Goal: Information Seeking & Learning: Learn about a topic

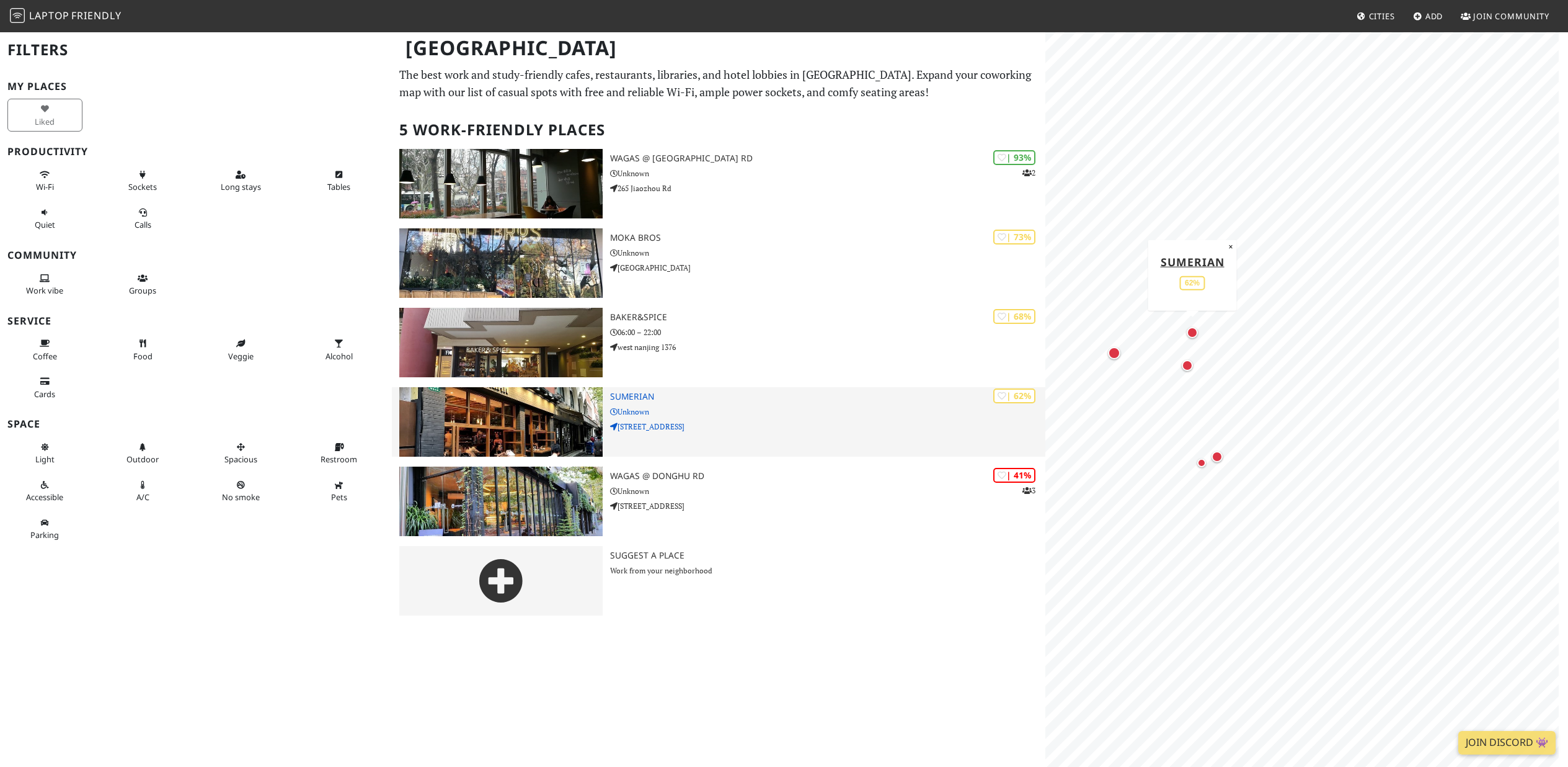
click at [618, 399] on h3 "SUMERIAN" at bounding box center [828, 396] width 436 height 10
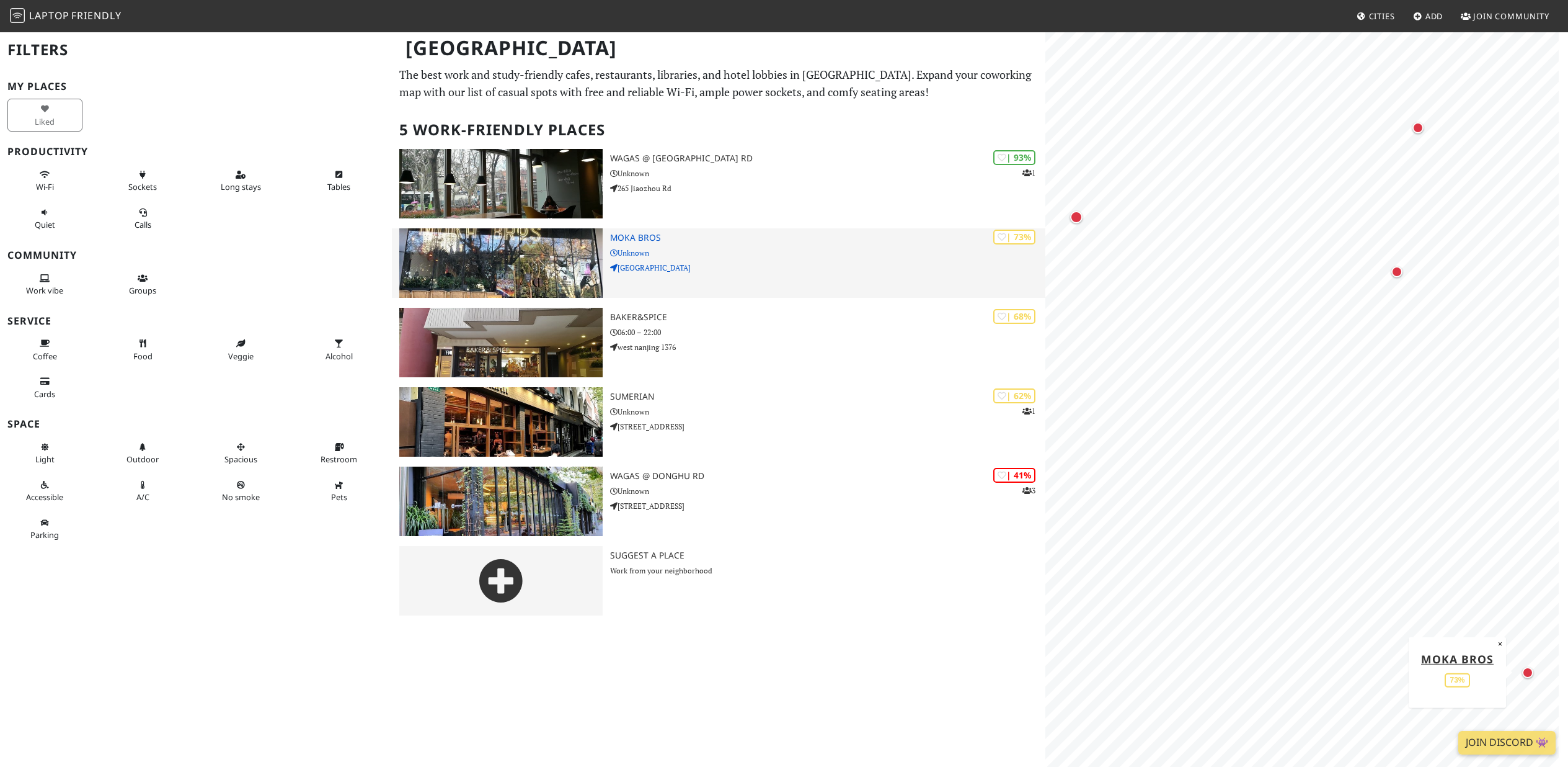
click at [624, 233] on h3 "Moka Bros" at bounding box center [828, 238] width 436 height 10
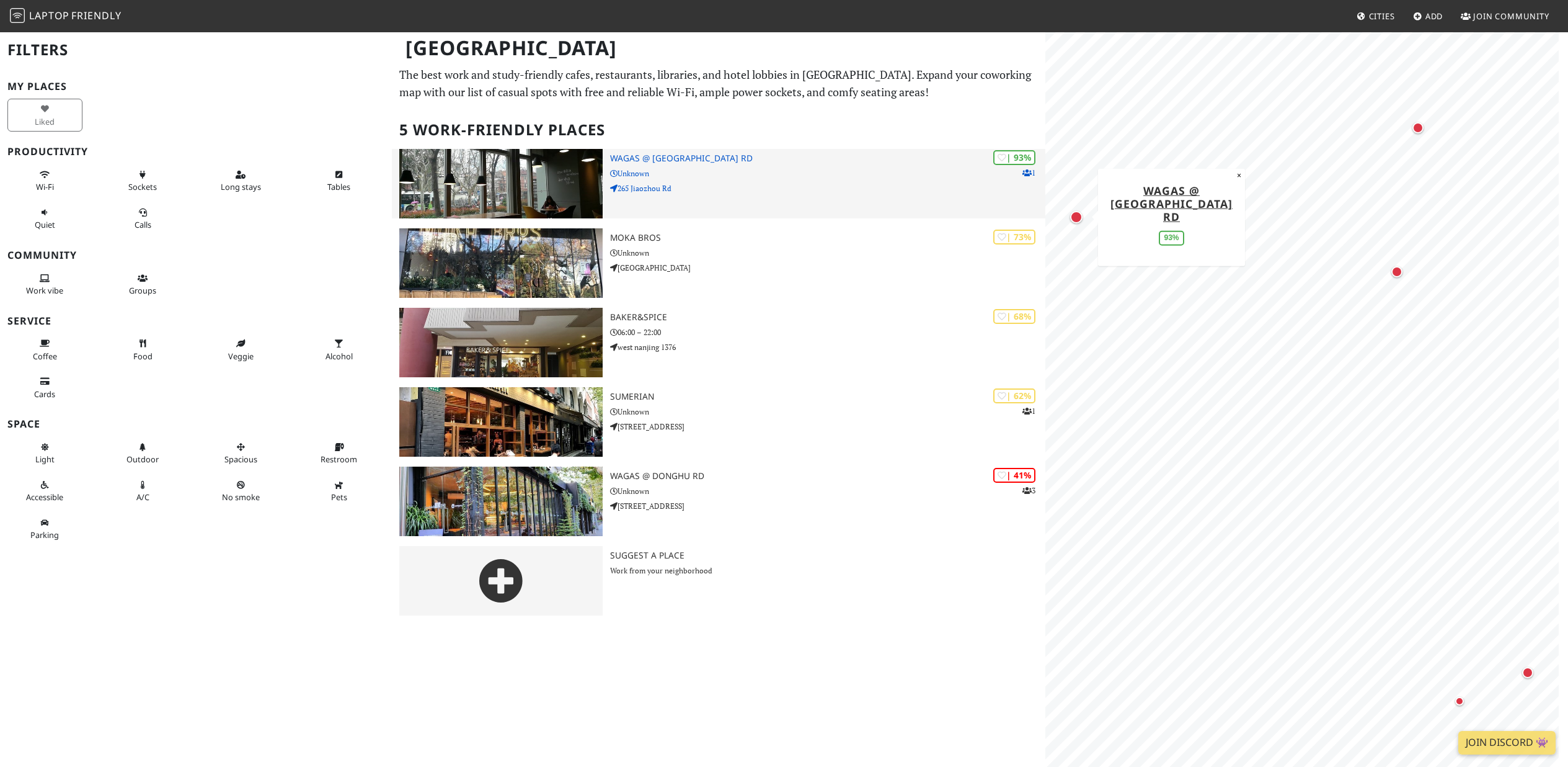
click at [637, 163] on div "| 93% 1 Wagas @ Jiaozhou Rd Unknown 265 Jiaozhou Rd" at bounding box center [828, 184] width 436 height 70
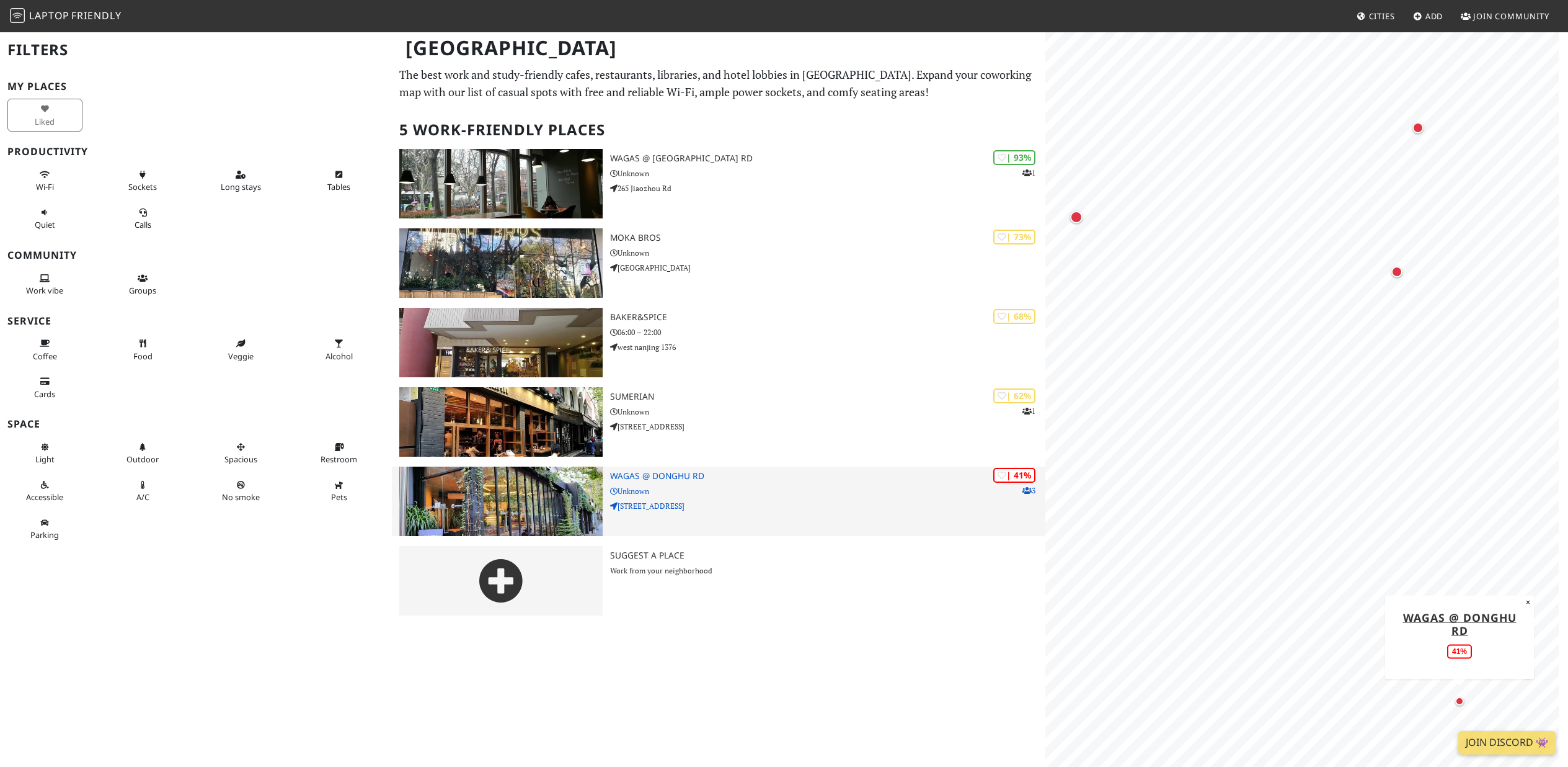
click at [638, 471] on h3 "Wagas @ Donghu Rd" at bounding box center [828, 475] width 436 height 10
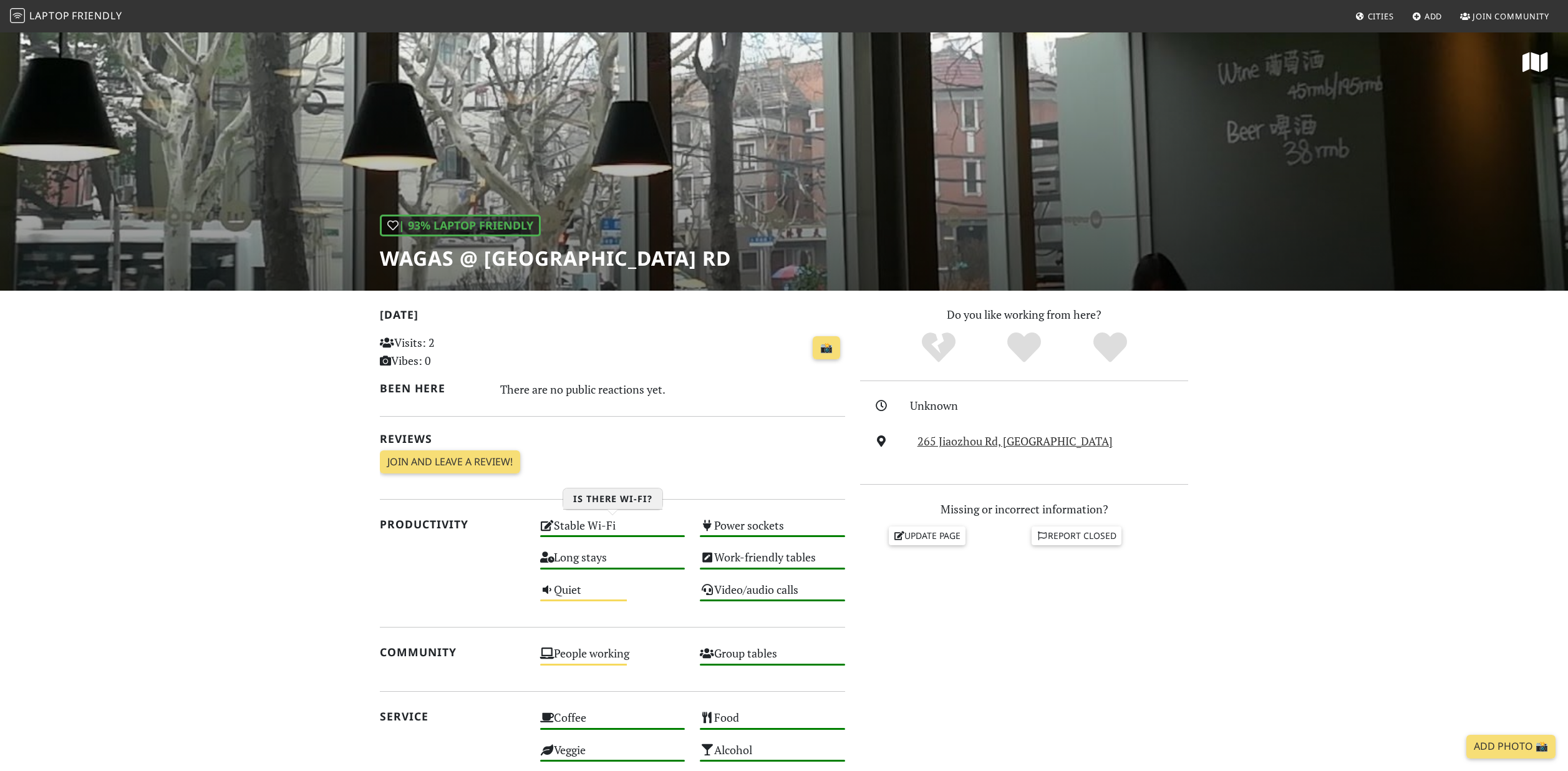
click at [579, 523] on div "Stable Wi-Fi High" at bounding box center [613, 531] width 160 height 32
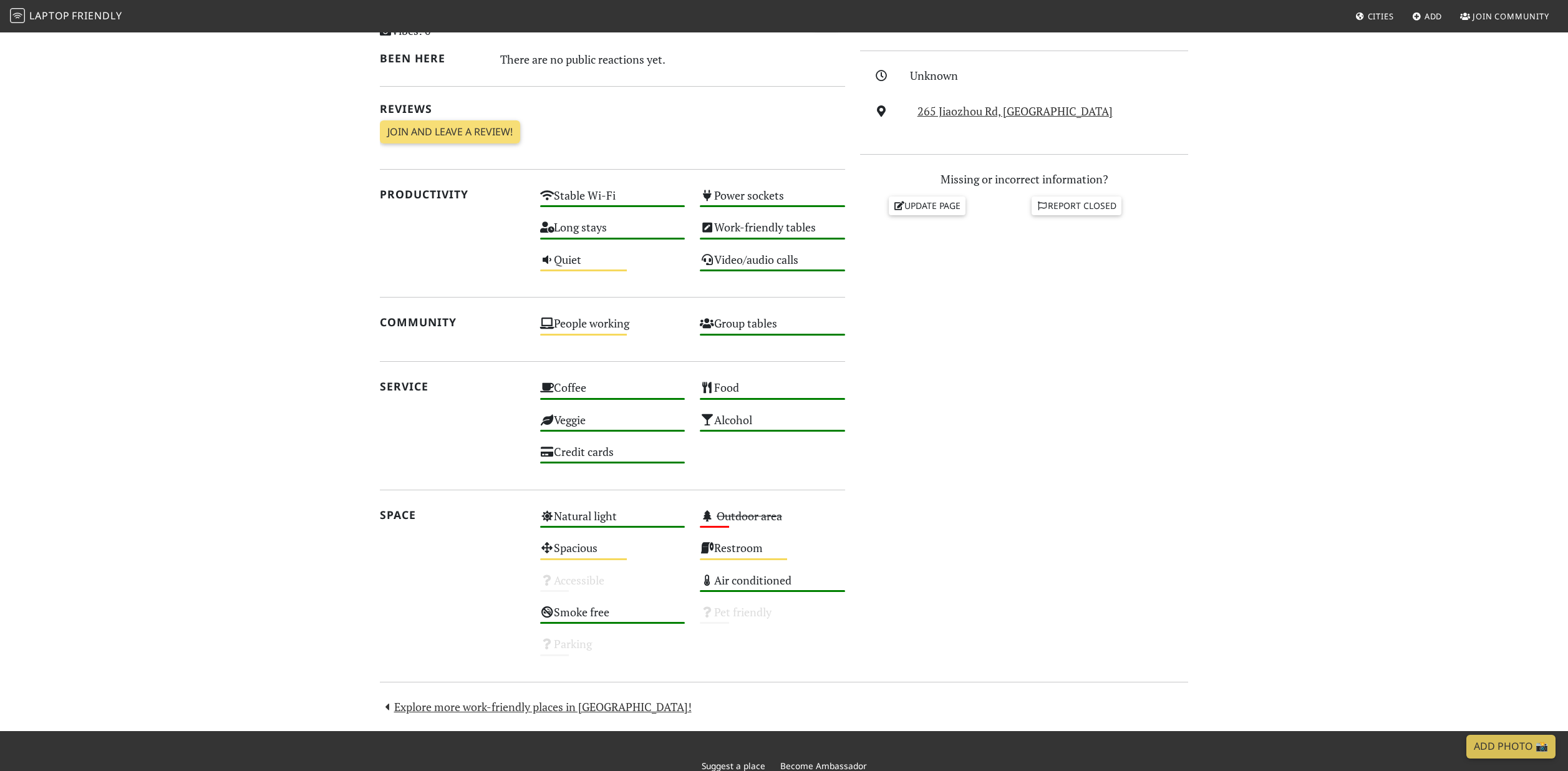
scroll to position [407, 0]
